Goal: Task Accomplishment & Management: Manage account settings

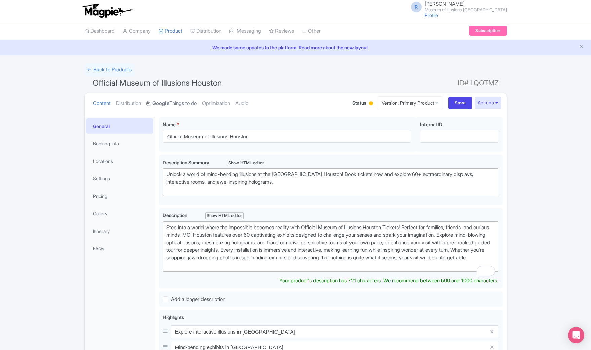
click at [159, 102] on strong "Google" at bounding box center [160, 104] width 17 height 8
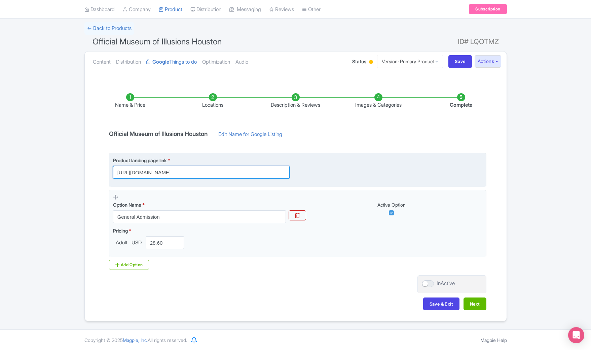
scroll to position [0, 146]
drag, startPoint x: 271, startPoint y: 170, endPoint x: 302, endPoint y: 170, distance: 30.9
click at [302, 170] on div "Product landing page link * https://book.peek.com/s/1ce17b04-bcaa-443f-83b4-88e…" at bounding box center [297, 168] width 369 height 22
click at [228, 173] on input "https://book.peek.com/s/1ce17b04-bcaa-443f-83b4-88e86491d8db/L3YYr?moi_external…" at bounding box center [201, 172] width 177 height 13
